Goal: Task Accomplishment & Management: Use online tool/utility

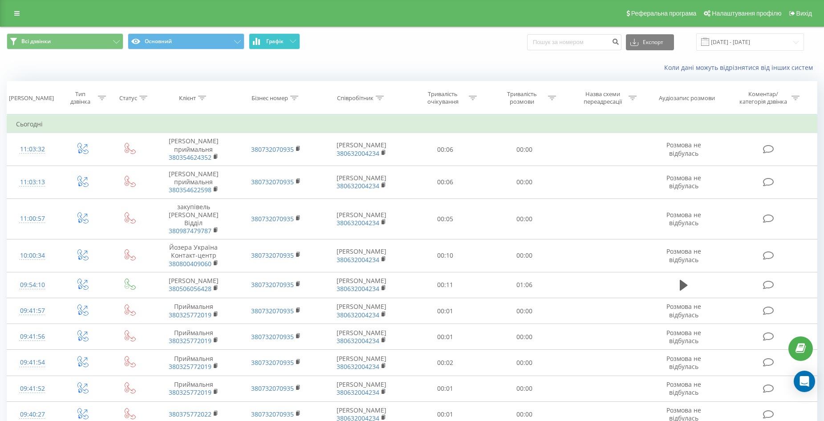
click at [282, 46] on button "Графік" at bounding box center [274, 41] width 51 height 16
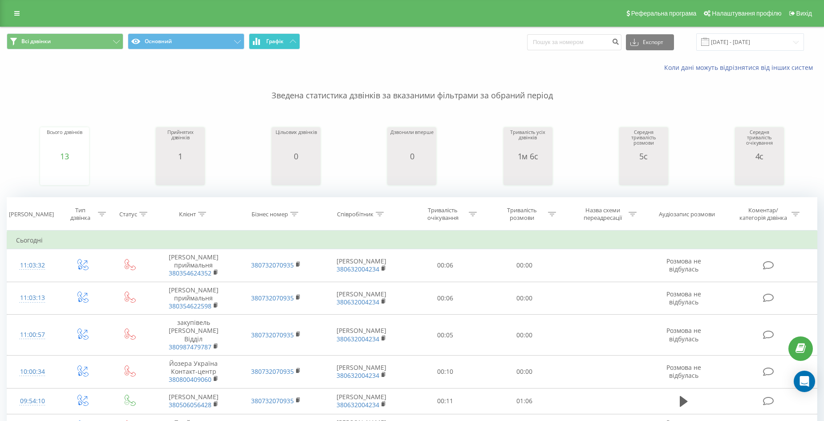
click at [285, 41] on button "Графік" at bounding box center [274, 41] width 51 height 16
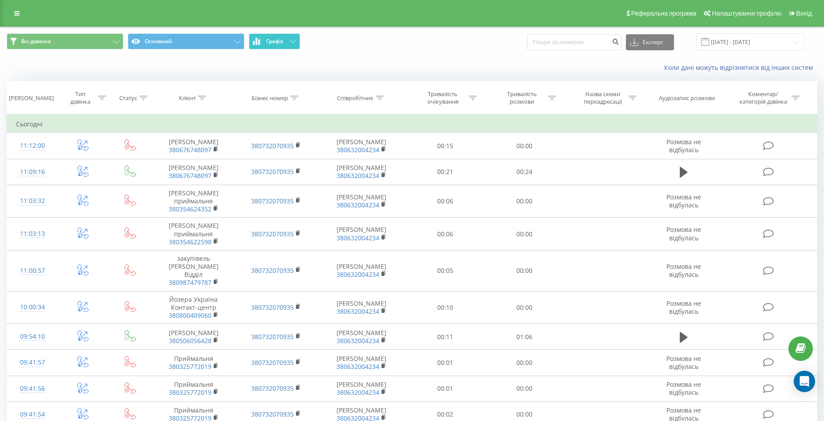
click at [284, 45] on button "Графік" at bounding box center [274, 41] width 51 height 16
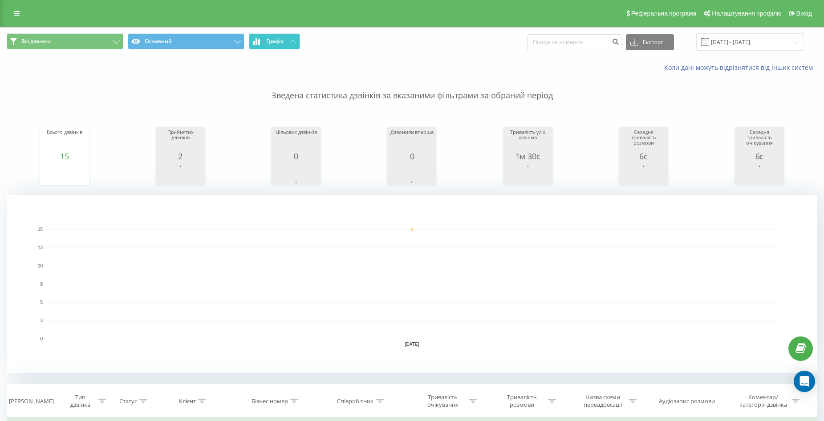
click at [289, 45] on button "Графік" at bounding box center [274, 41] width 51 height 16
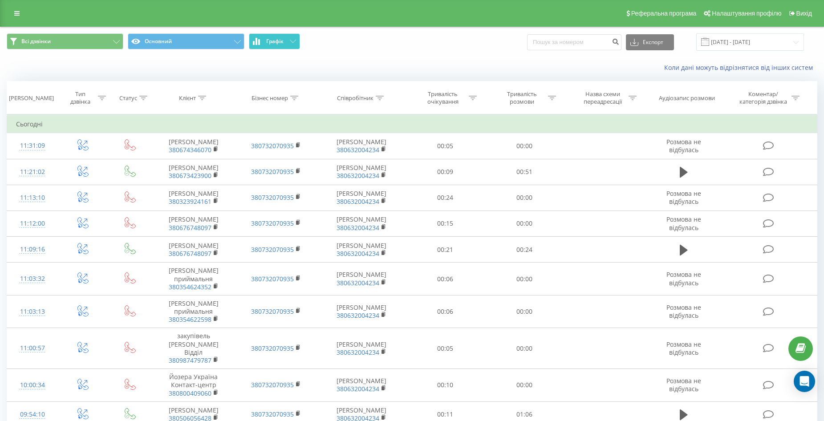
click at [288, 35] on button "Графік" at bounding box center [274, 41] width 51 height 16
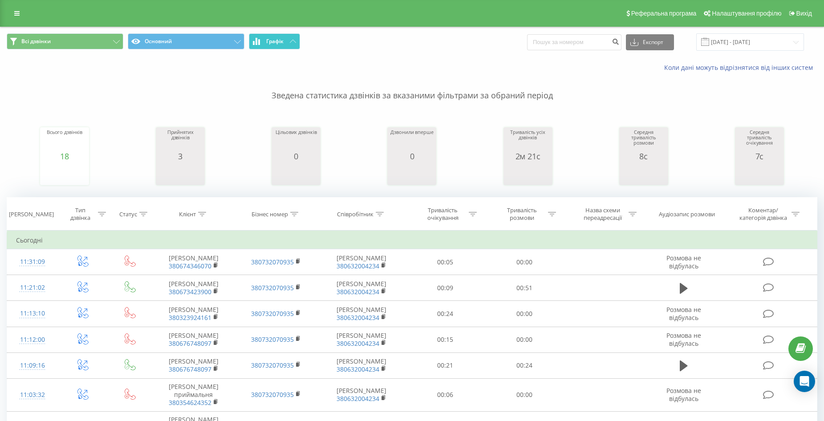
click at [283, 42] on span "Графік" at bounding box center [274, 41] width 17 height 6
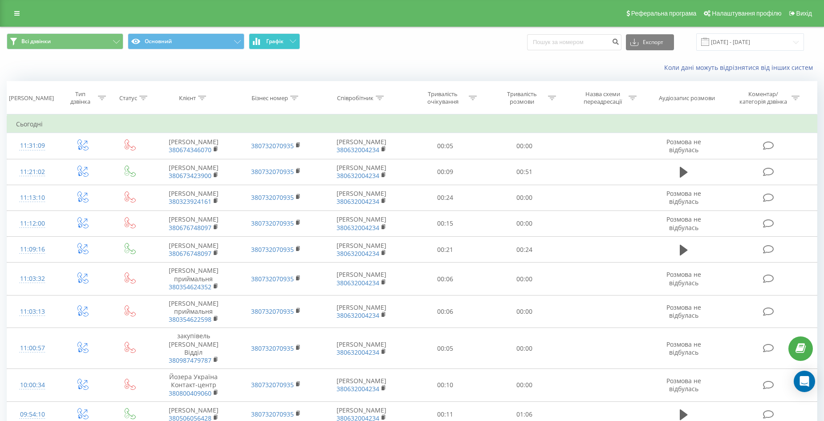
click at [269, 46] on button "Графік" at bounding box center [274, 41] width 51 height 16
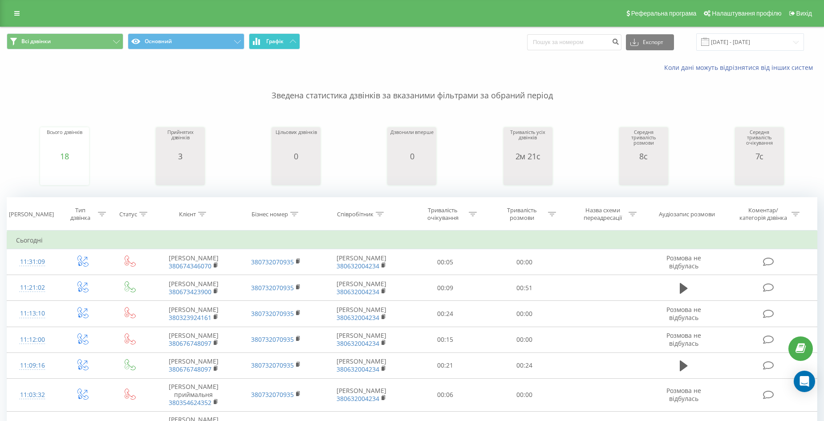
click at [295, 41] on icon at bounding box center [293, 41] width 6 height 3
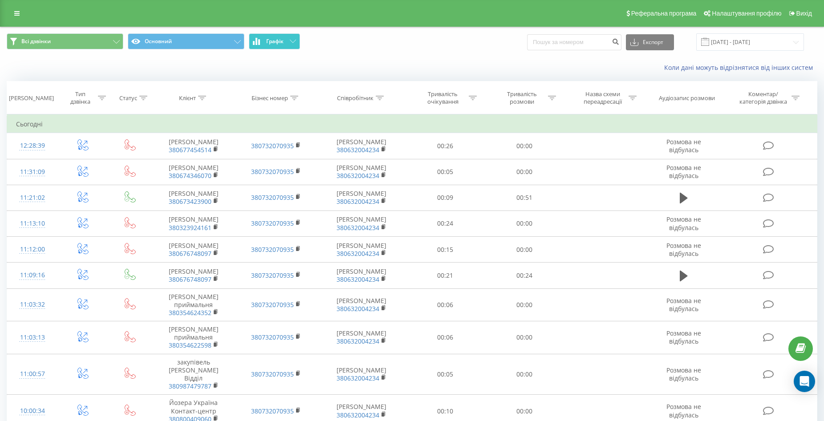
click at [293, 36] on button "Графік" at bounding box center [274, 41] width 51 height 16
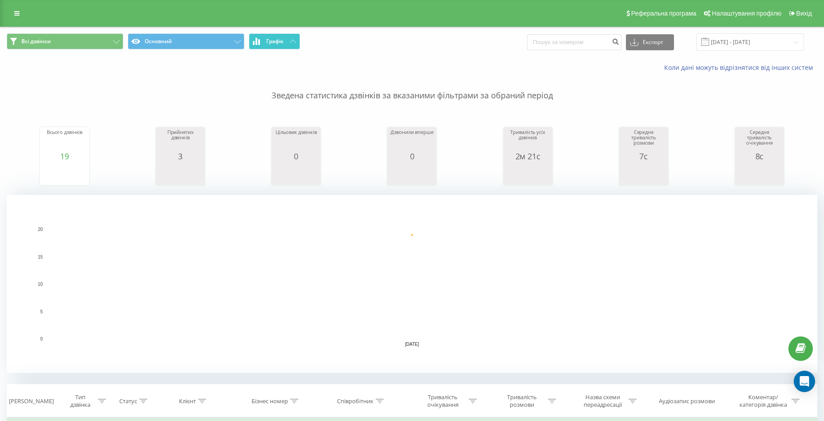
click at [283, 42] on span "Графік" at bounding box center [274, 41] width 17 height 6
